Goal: Download file/media

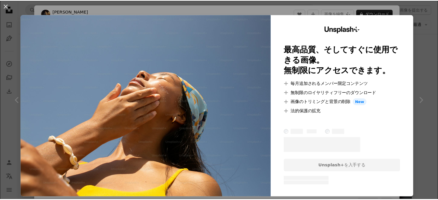
scroll to position [29, 0]
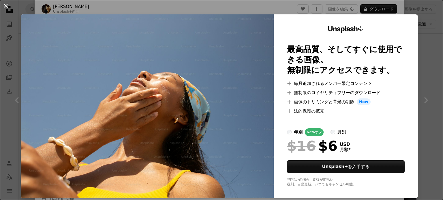
click at [8, 6] on button "An X shape" at bounding box center [5, 5] width 7 height 7
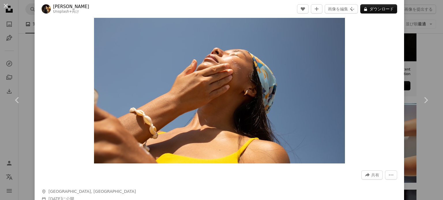
click at [8, 6] on button "An X shape" at bounding box center [5, 5] width 7 height 7
